Goal: Check status

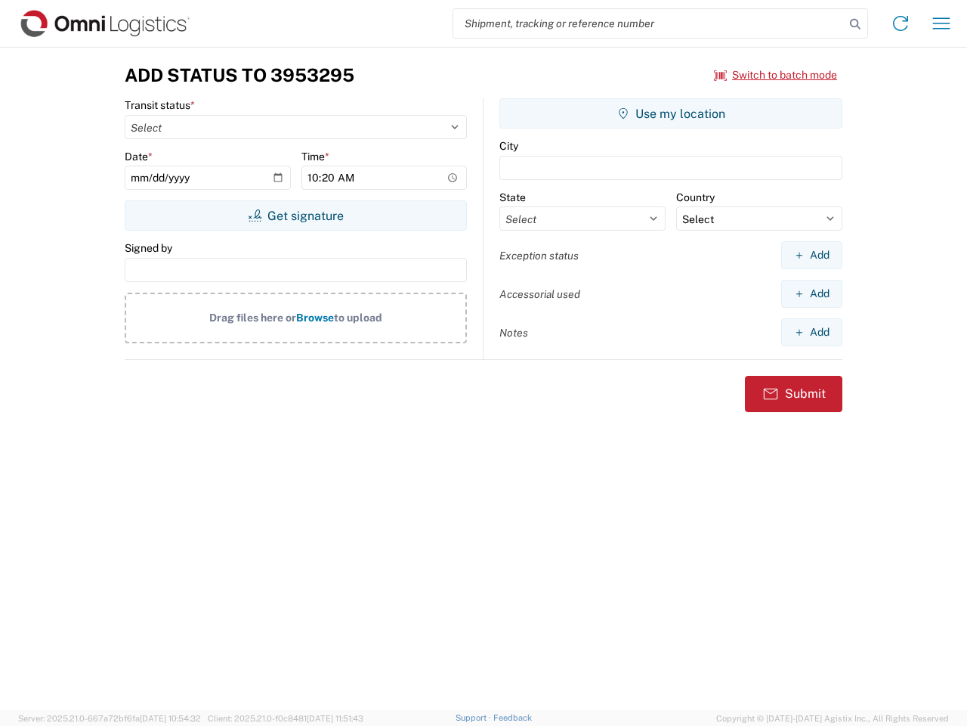
click at [649, 23] on input "search" at bounding box center [649, 23] width 392 height 29
click at [856, 24] on icon at bounding box center [855, 24] width 21 height 21
click at [901, 23] on icon at bounding box center [901, 23] width 24 height 24
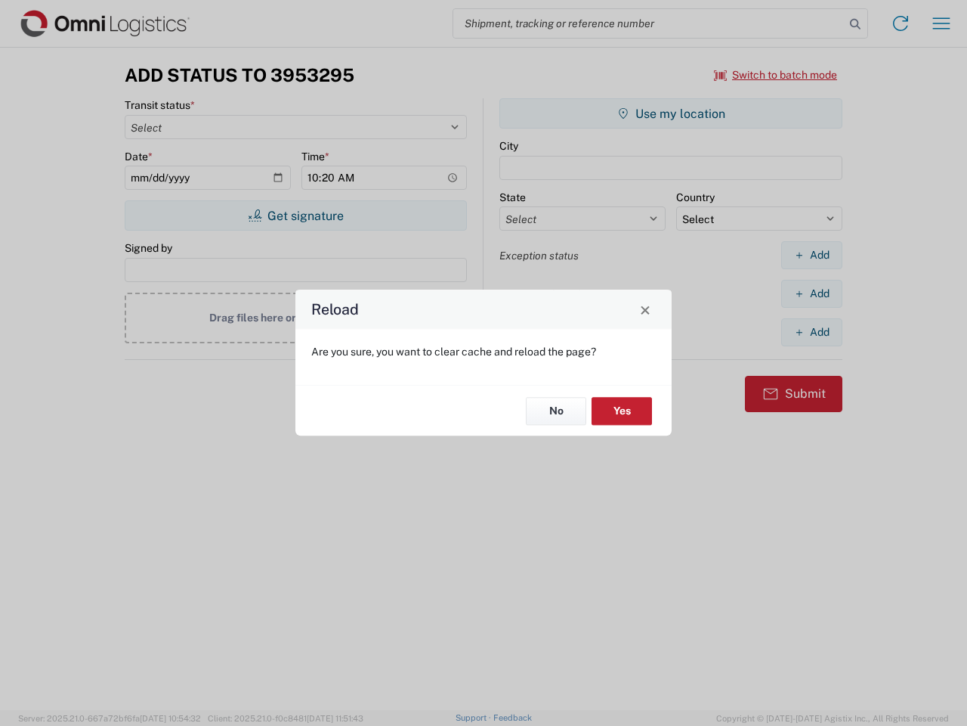
click at [942, 23] on div "Reload Are you sure, you want to clear cache and reload the page? No Yes" at bounding box center [483, 363] width 967 height 726
click at [776, 75] on div "Reload Are you sure, you want to clear cache and reload the page? No Yes" at bounding box center [483, 363] width 967 height 726
click at [296, 215] on div "Reload Are you sure, you want to clear cache and reload the page? No Yes" at bounding box center [483, 363] width 967 height 726
click at [671, 113] on div "Reload Are you sure, you want to clear cache and reload the page? No Yes" at bounding box center [483, 363] width 967 height 726
click at [812, 255] on div "Reload Are you sure, you want to clear cache and reload the page? No Yes" at bounding box center [483, 363] width 967 height 726
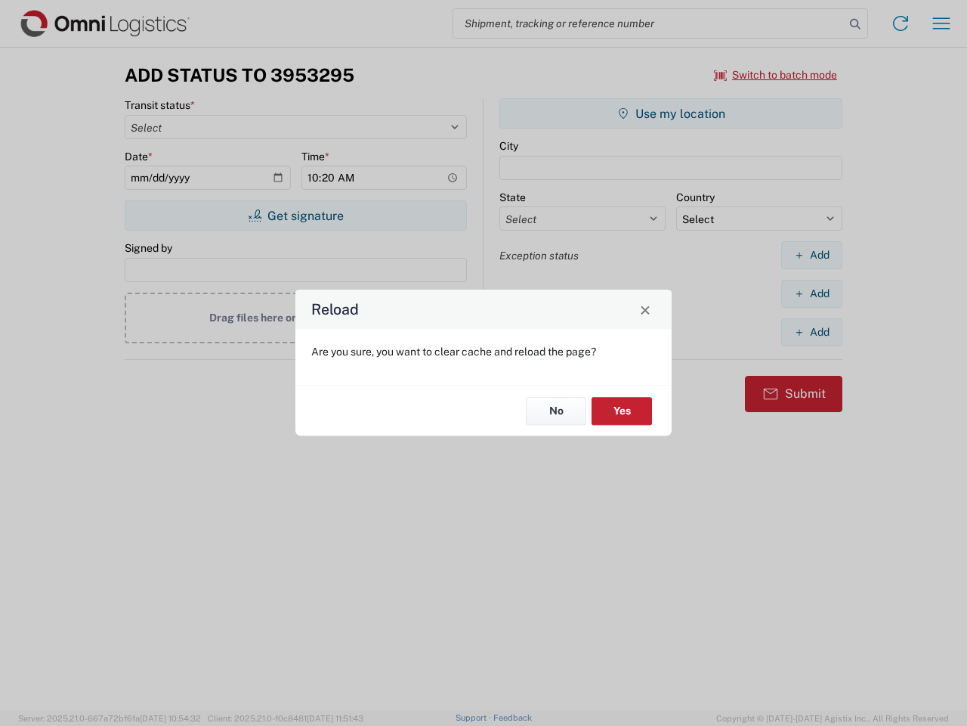
click at [812, 293] on div "Reload Are you sure, you want to clear cache and reload the page? No Yes" at bounding box center [483, 363] width 967 height 726
click at [812, 332] on div "Reload Are you sure, you want to clear cache and reload the page? No Yes" at bounding box center [483, 363] width 967 height 726
